Goal: Navigation & Orientation: Find specific page/section

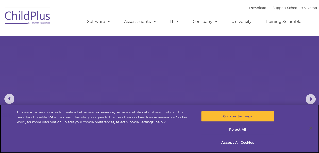
select select "MEDIUM"
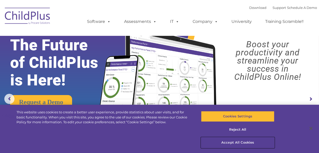
click at [240, 143] on button "Accept All Cookies" at bounding box center [237, 142] width 73 height 11
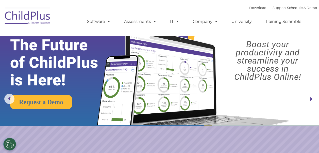
click at [308, 99] on rs-arrow at bounding box center [311, 99] width 10 height 10
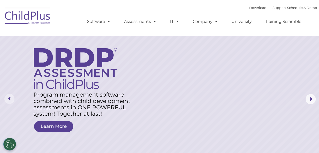
click at [9, 97] on rs-arrow at bounding box center [9, 99] width 10 height 10
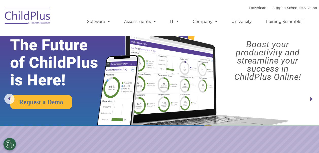
click at [15, 37] on rs-layer "The Future of ChildPlus is Here!" at bounding box center [61, 62] width 102 height 53
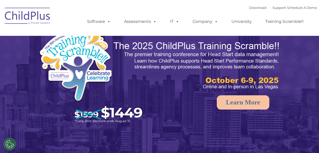
select select "MEDIUM"
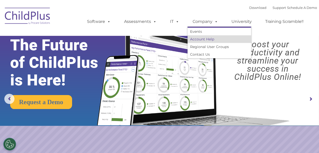
click at [206, 38] on link "Account Help" at bounding box center [219, 39] width 63 height 8
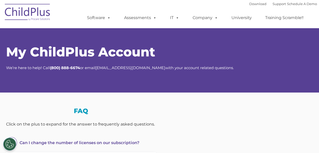
select select "MEDIUM"
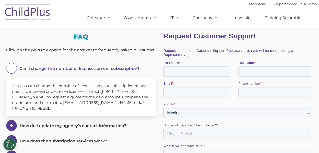
scroll to position [102, 0]
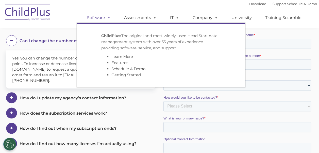
click at [101, 17] on link "Software" at bounding box center [99, 18] width 34 height 10
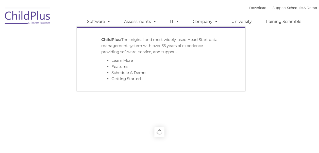
type input ""
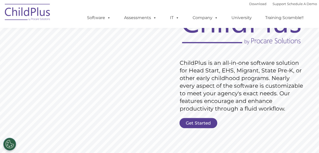
scroll to position [54, 0]
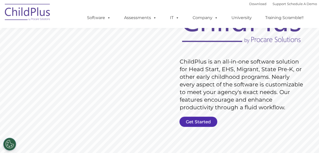
click at [199, 121] on link "Get Started" at bounding box center [198, 121] width 38 height 10
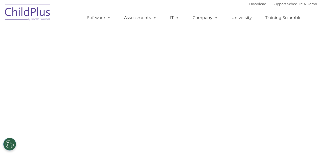
select select "MEDIUM"
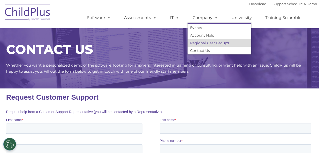
click at [205, 40] on link "Regional User Groups" at bounding box center [219, 43] width 63 height 8
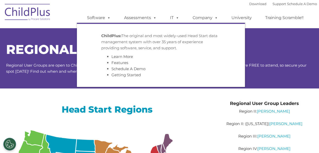
click at [121, 42] on p "ChildPlus: The original and most widely-used Head Start data management system …" at bounding box center [160, 42] width 119 height 18
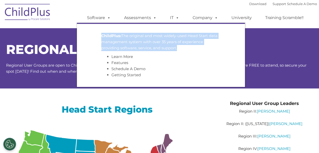
click at [121, 42] on p "ChildPlus: The original and most widely-used Head Start data management system …" at bounding box center [160, 42] width 119 height 18
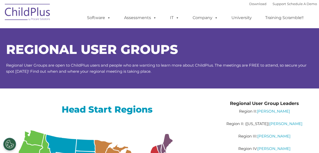
drag, startPoint x: 121, startPoint y: 42, endPoint x: 97, endPoint y: 50, distance: 25.1
click at [97, 50] on span "Regional User Groups" at bounding box center [92, 49] width 172 height 15
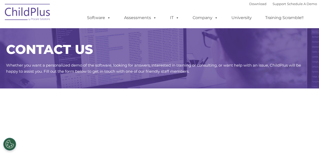
select select "MEDIUM"
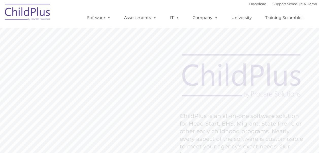
scroll to position [54, 0]
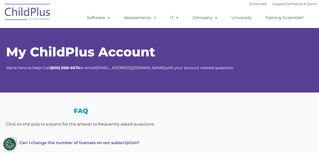
scroll to position [102, 0]
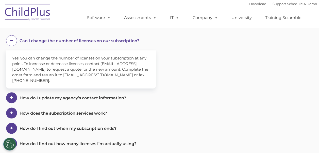
select select "MEDIUM"
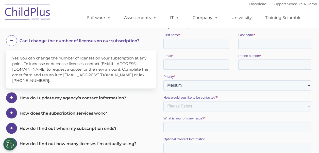
scroll to position [0, 0]
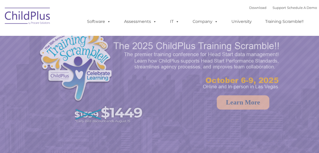
select select "MEDIUM"
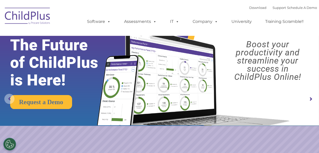
click at [8, 99] on rs-arrow at bounding box center [9, 99] width 10 height 10
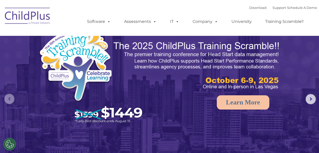
click at [8, 99] on rs-arrow at bounding box center [9, 99] width 10 height 10
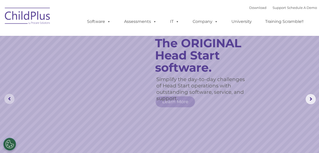
click at [8, 99] on rs-arrow at bounding box center [9, 99] width 10 height 10
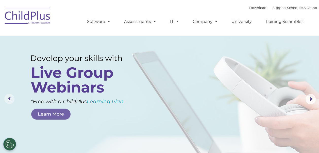
click at [8, 99] on rs-arrow at bounding box center [9, 99] width 10 height 10
